Goal: Task Accomplishment & Management: Use online tool/utility

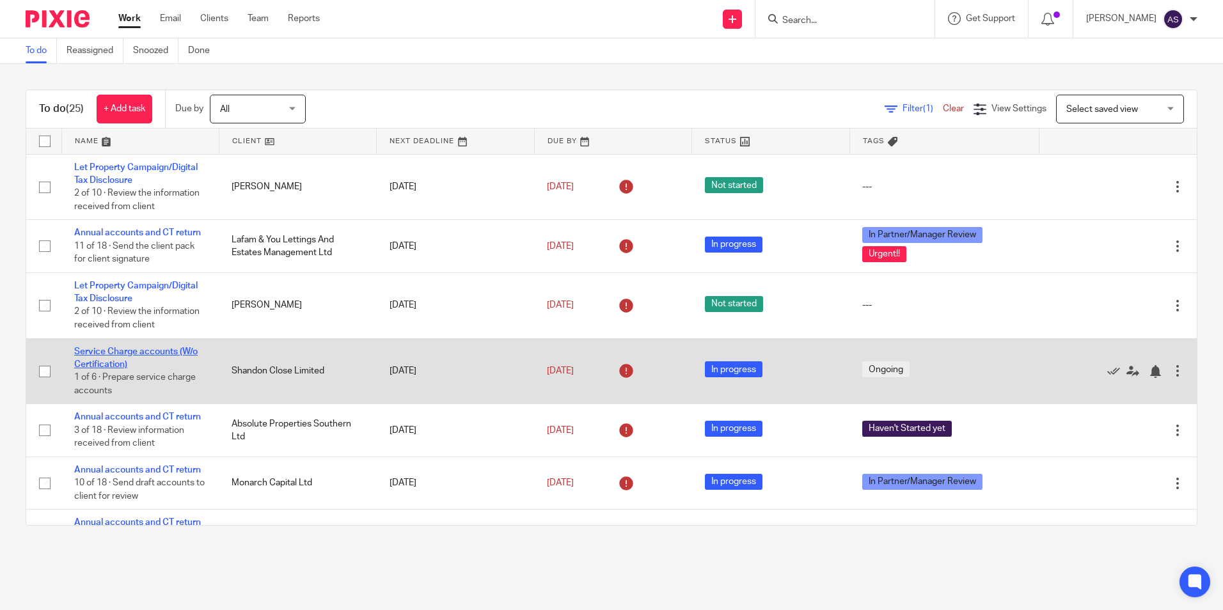
click at [107, 351] on link "Service Charge accounts (W/o Certification)" at bounding box center [135, 358] width 123 height 22
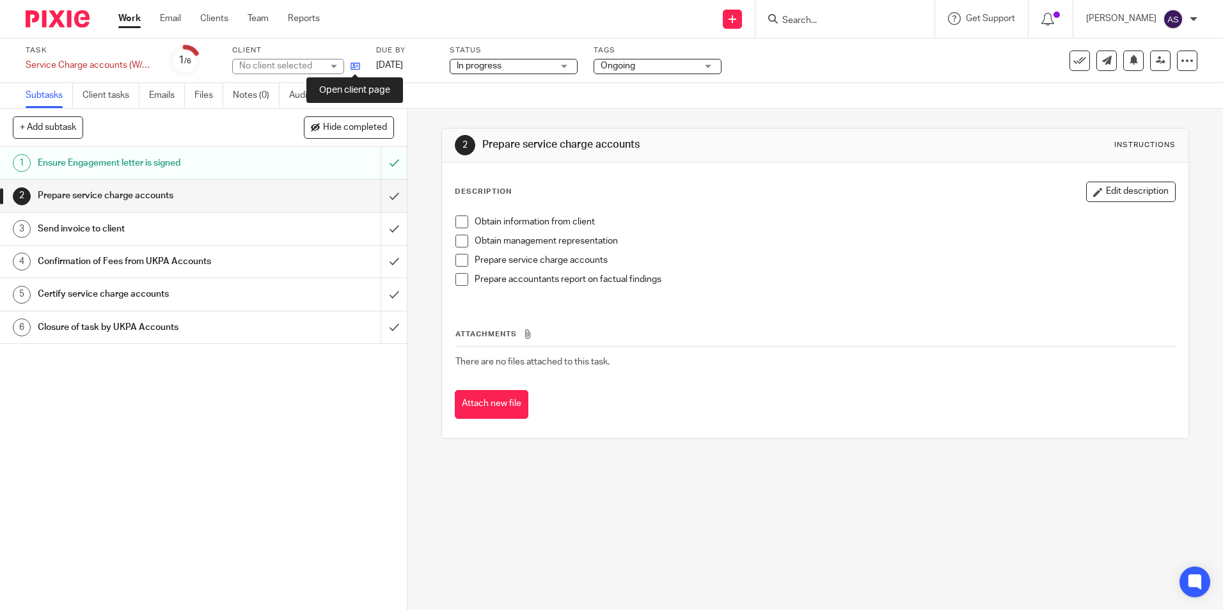
drag, startPoint x: 0, startPoint y: 0, endPoint x: 356, endPoint y: 70, distance: 362.5
click at [356, 70] on icon at bounding box center [356, 66] width 10 height 10
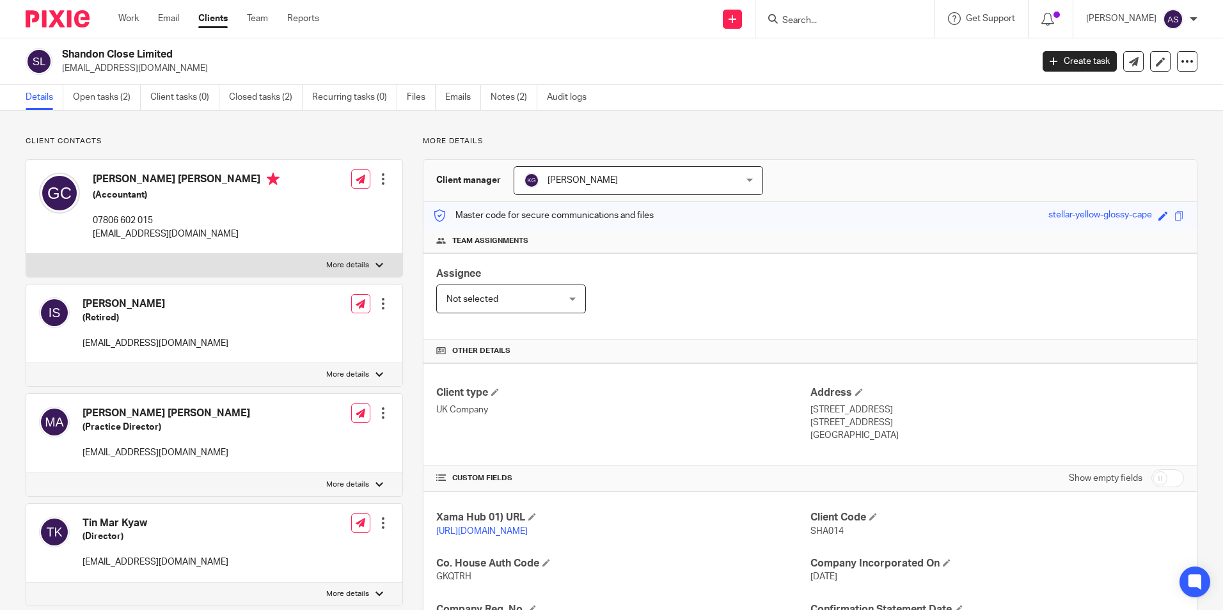
drag, startPoint x: 193, startPoint y: 73, endPoint x: 182, endPoint y: 61, distance: 16.3
click at [193, 73] on p "[EMAIL_ADDRESS][DOMAIN_NAME]" at bounding box center [543, 68] width 962 height 13
drag, startPoint x: 173, startPoint y: 52, endPoint x: 61, endPoint y: 54, distance: 112.0
click at [61, 54] on div "Shandon Close Limited [EMAIL_ADDRESS][DOMAIN_NAME]" at bounding box center [525, 61] width 998 height 27
copy h2 "Shandon Close Limited"
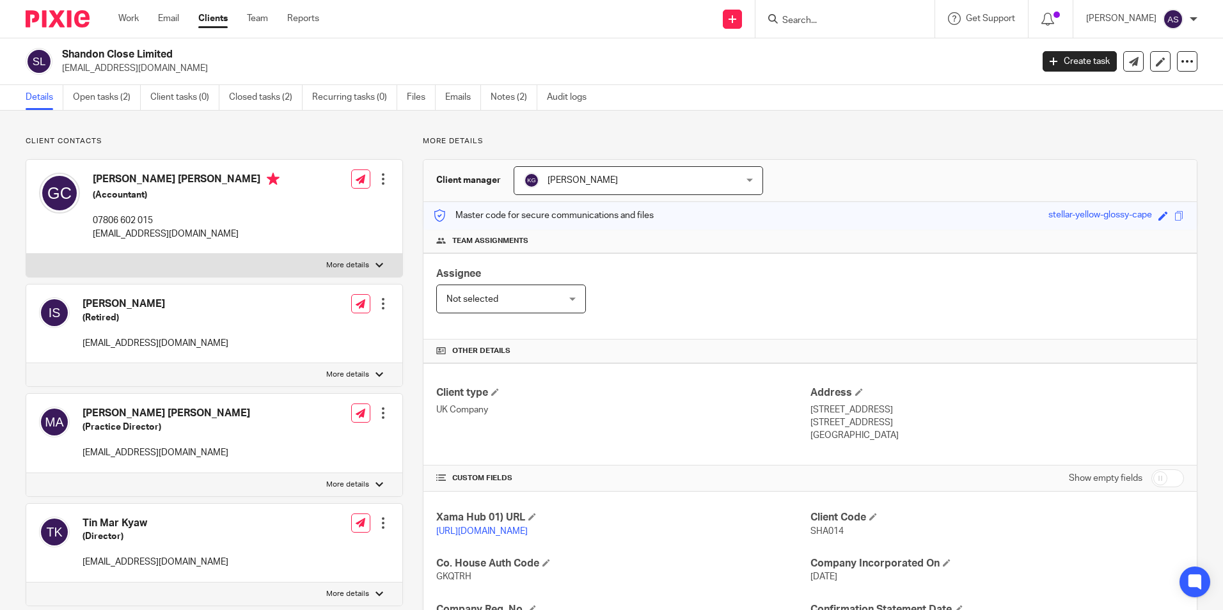
click at [260, 62] on p "[EMAIL_ADDRESS][DOMAIN_NAME]" at bounding box center [543, 68] width 962 height 13
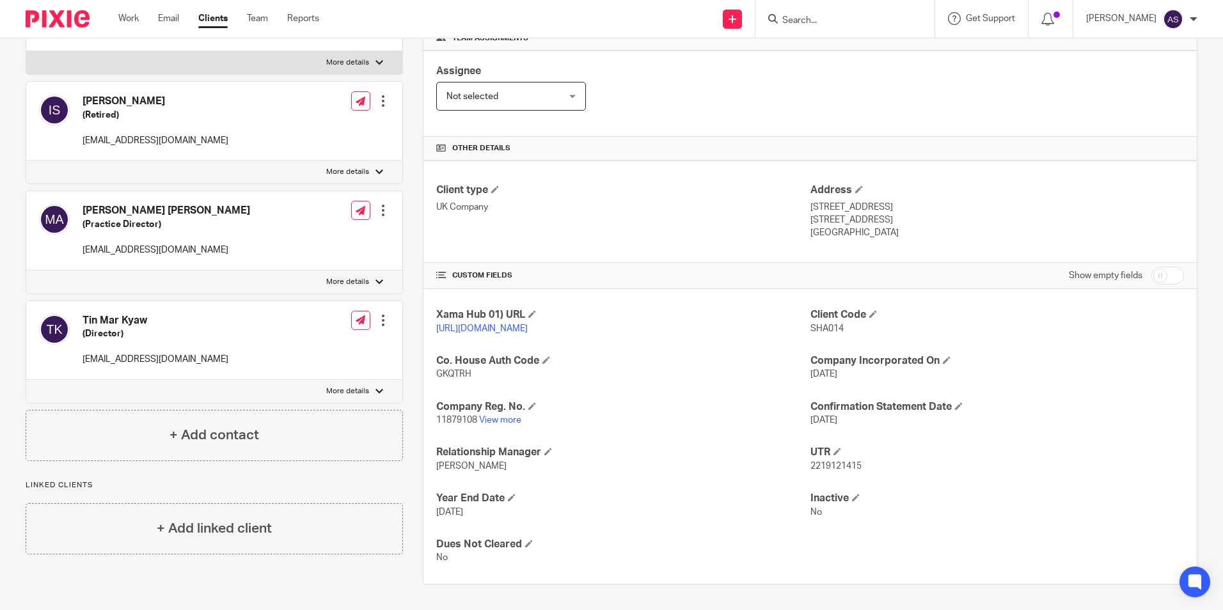
scroll to position [216, 0]
click at [500, 420] on link "View more" at bounding box center [500, 420] width 42 height 9
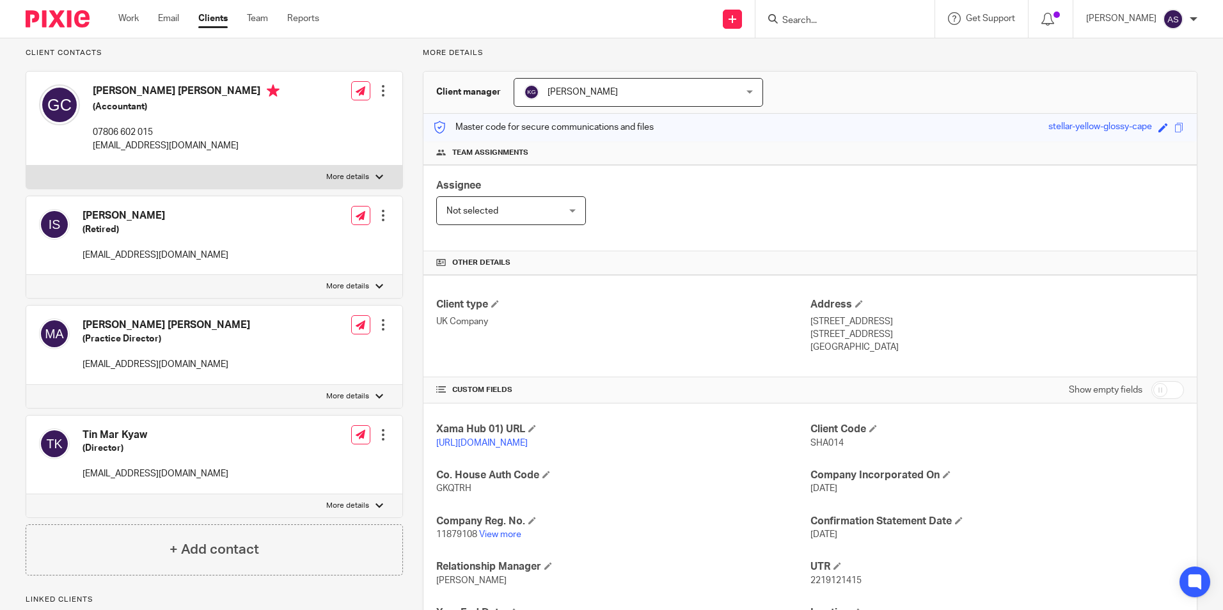
scroll to position [0, 0]
